Goal: Check status: Check status

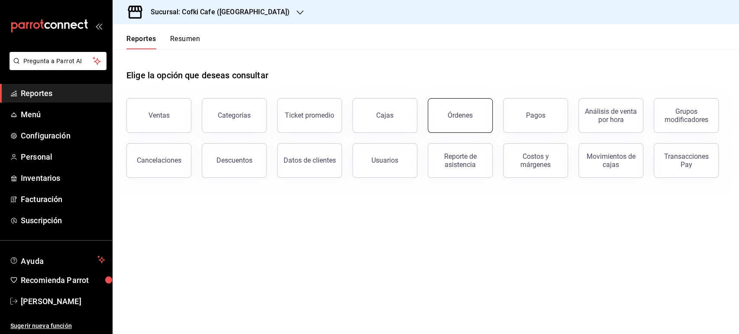
click at [488, 109] on button "Órdenes" at bounding box center [460, 115] width 65 height 35
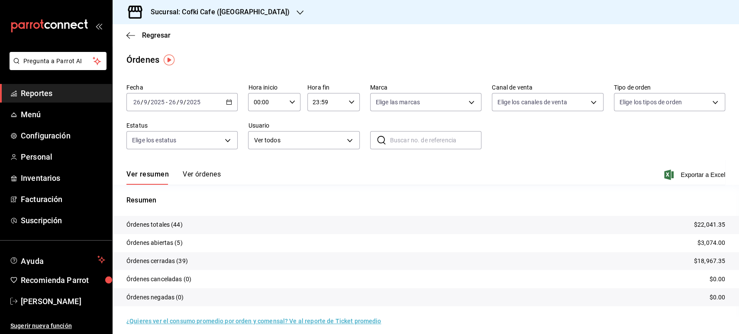
click at [203, 174] on button "Ver órdenes" at bounding box center [202, 177] width 38 height 15
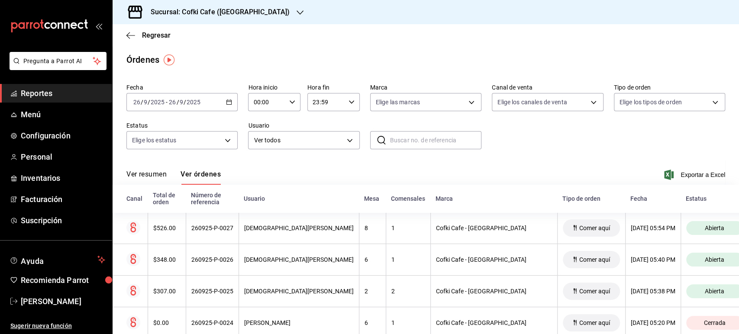
click at [156, 171] on button "Ver resumen" at bounding box center [146, 177] width 40 height 15
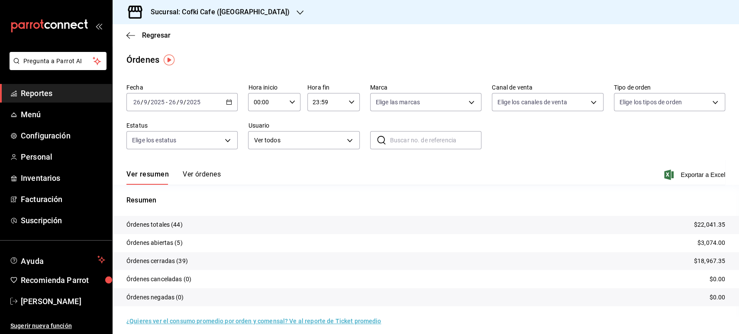
click at [234, 10] on h3 "Sucursal: Cofki Cafe ([GEOGRAPHIC_DATA])" at bounding box center [217, 12] width 146 height 10
click at [201, 38] on div "Cofki Kid-Friendly Café (MTY)" at bounding box center [177, 37] width 116 height 9
